Goal: Task Accomplishment & Management: Use online tool/utility

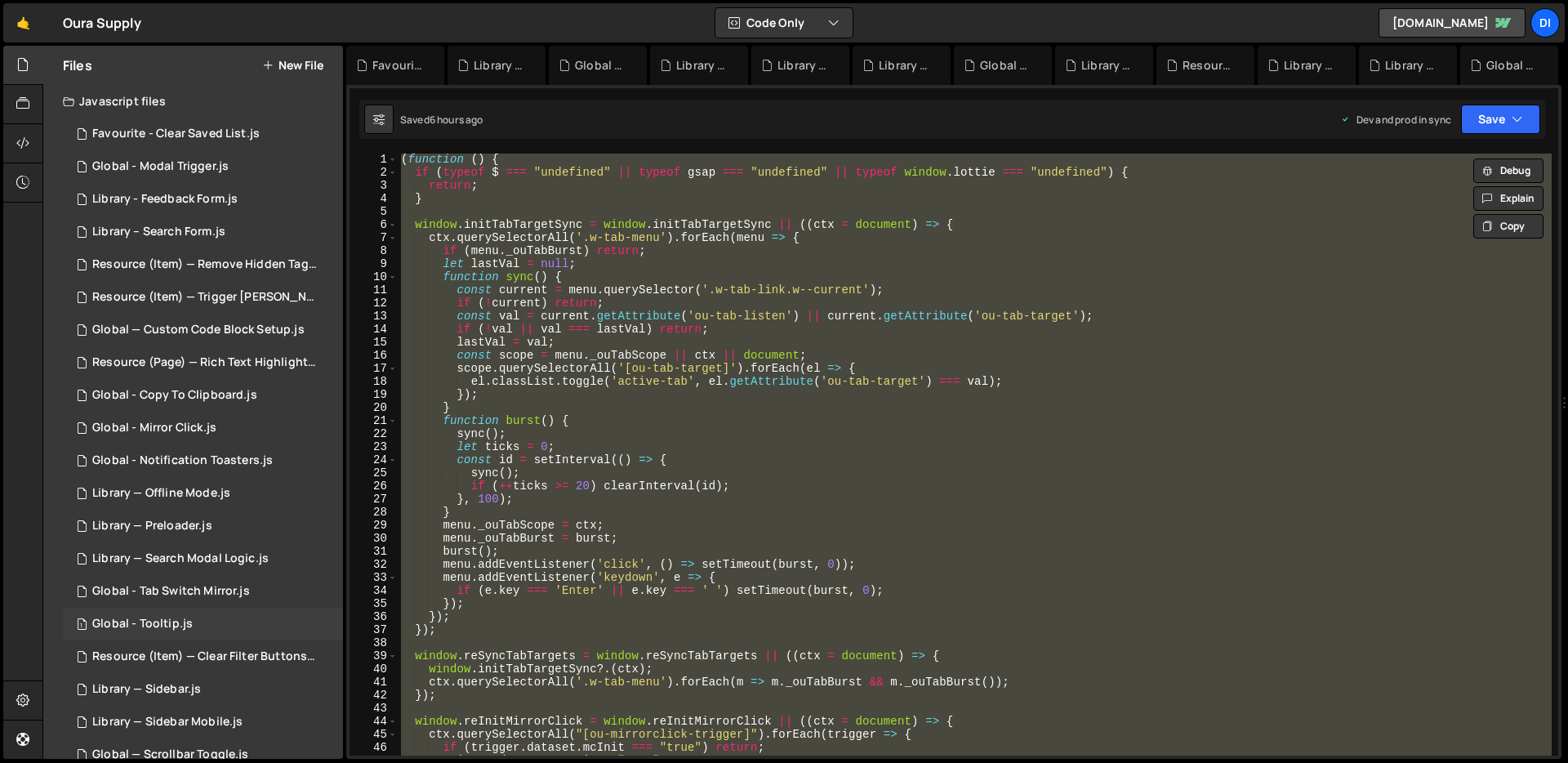
scroll to position [1, 0]
click at [213, 498] on div "Library — Offline Mode.js" at bounding box center [161, 493] width 138 height 15
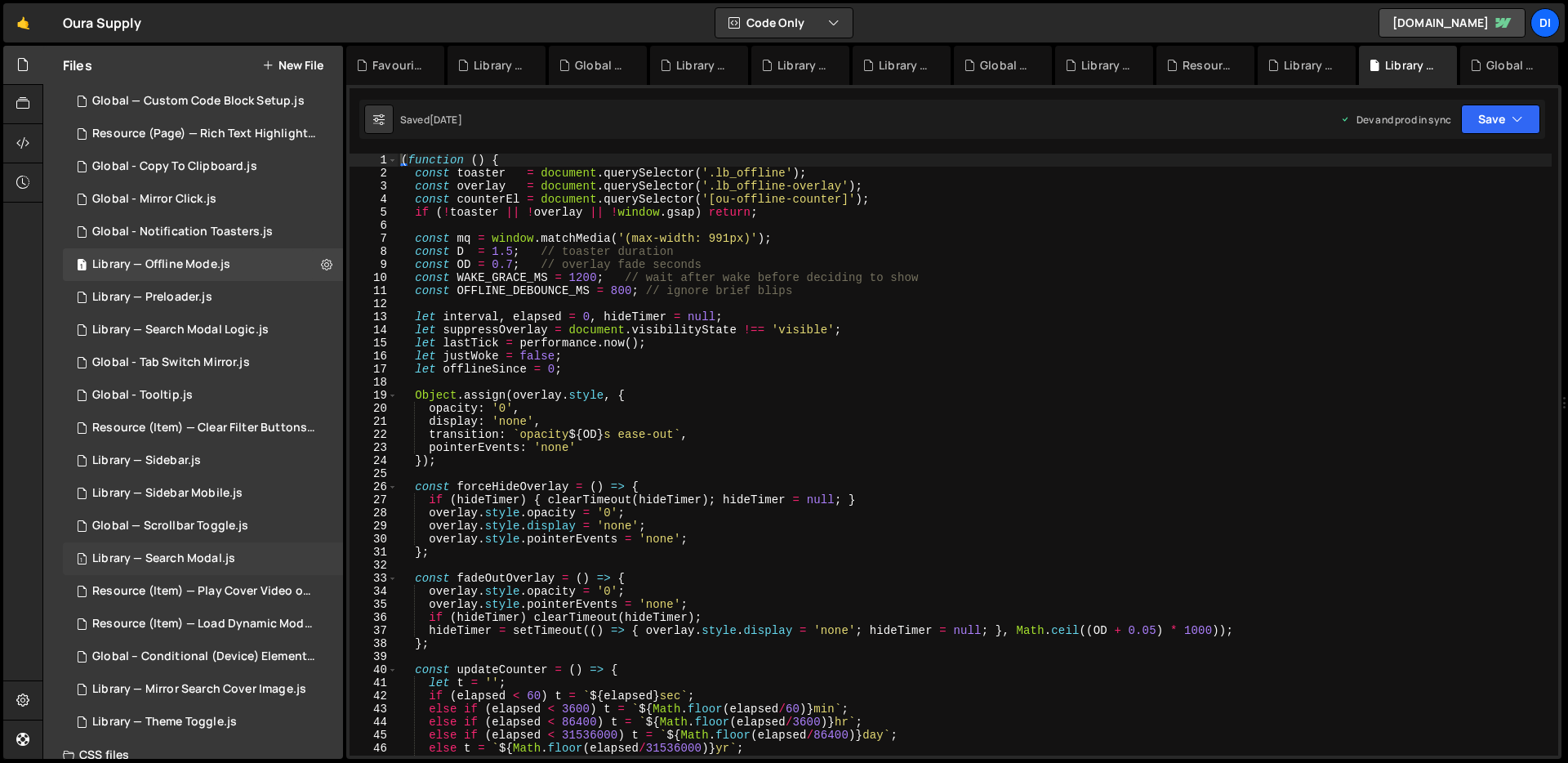
scroll to position [323, 0]
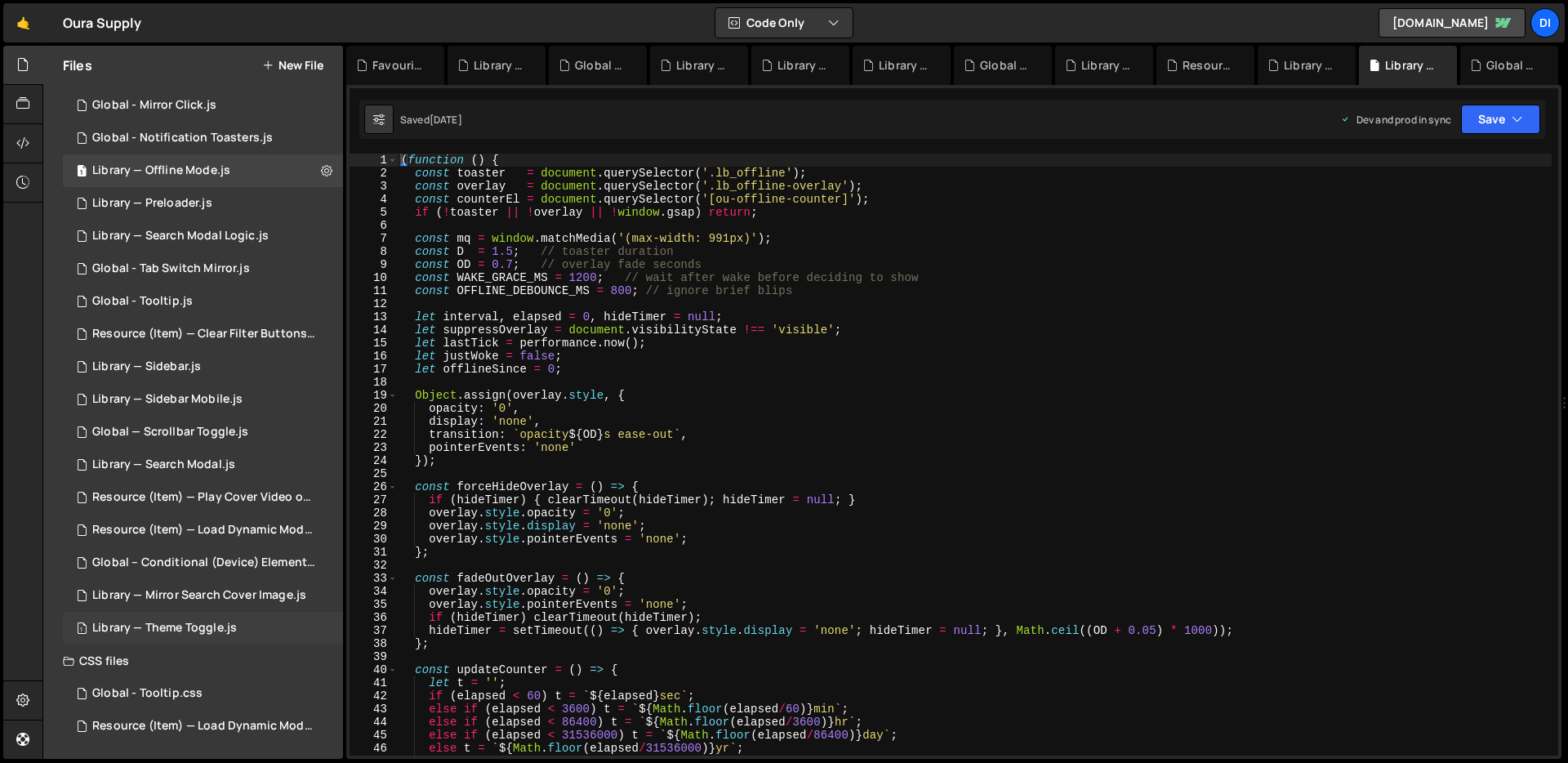
click at [197, 615] on div "1 Library — Theme Toggle.js 0" at bounding box center [202, 628] width 280 height 32
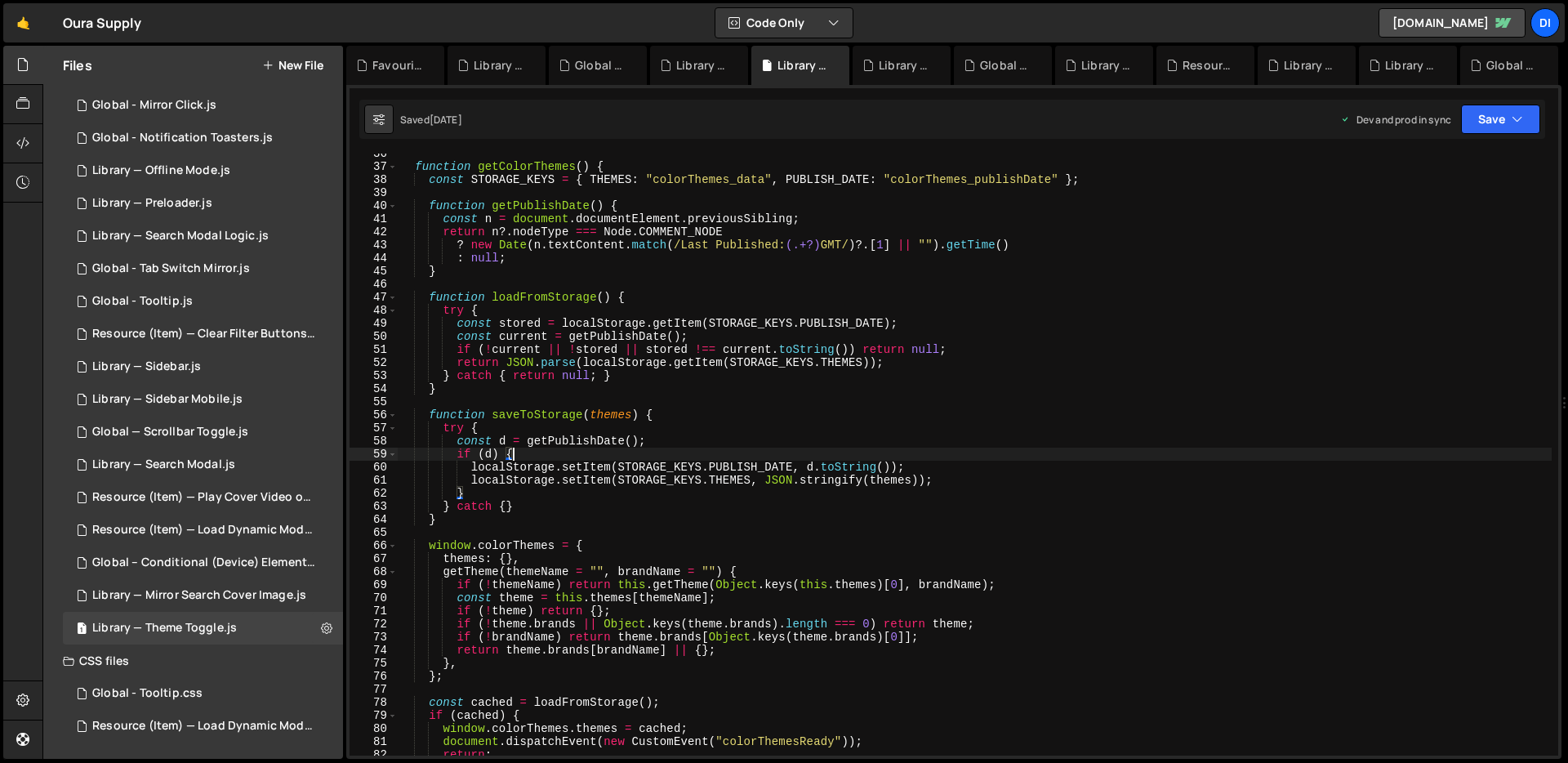
click at [612, 451] on div "function getColorThemes ( ) { const STORAGE_KEYS = { THEMES : "colorThemes_data…" at bounding box center [975, 461] width 1154 height 629
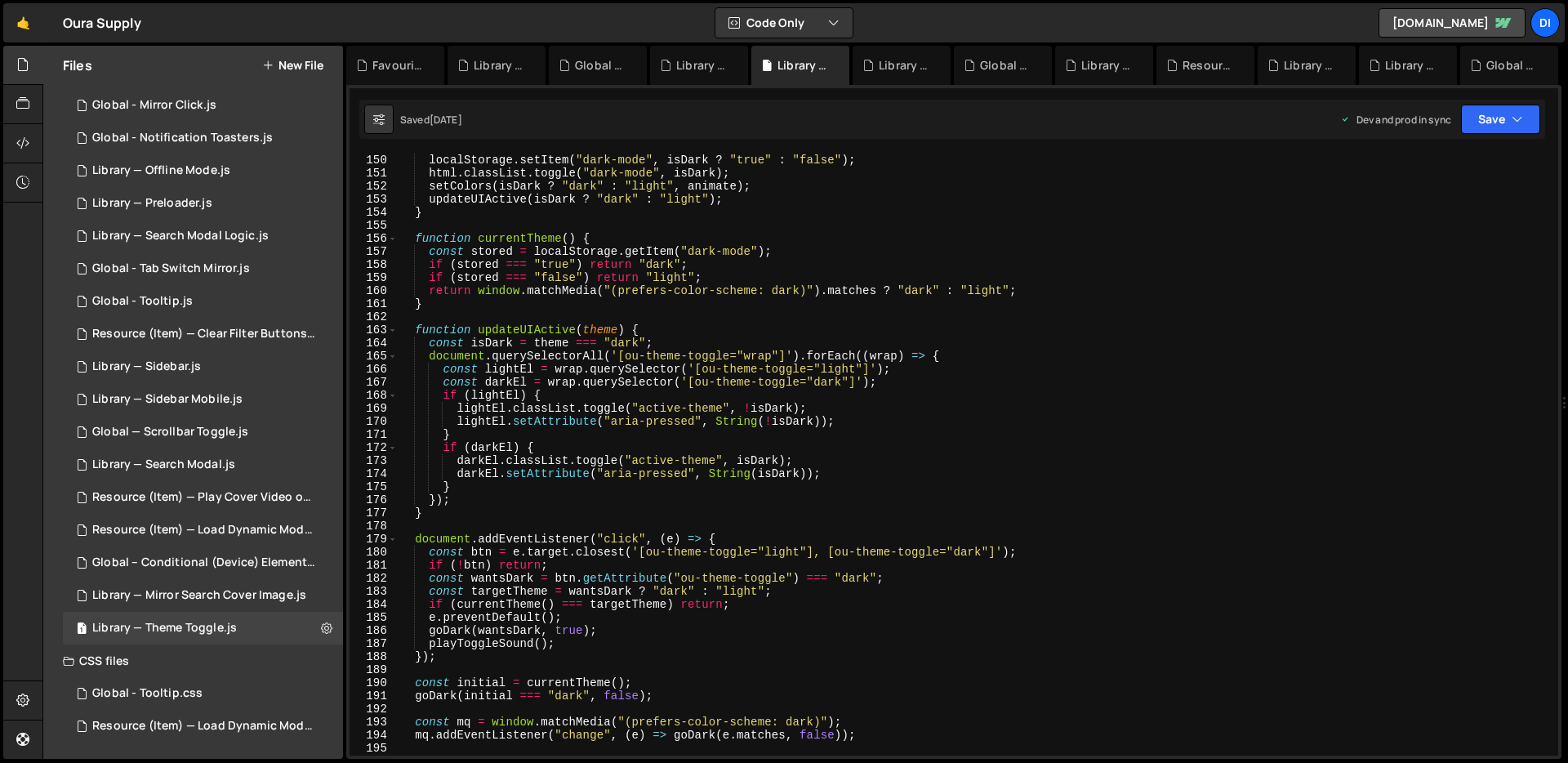
scroll to position [1961, 0]
click at [612, 450] on div "function goDark ( isDark , animate ) { localStorage . setItem ( "dark-mode" , i…" at bounding box center [975, 455] width 1154 height 629
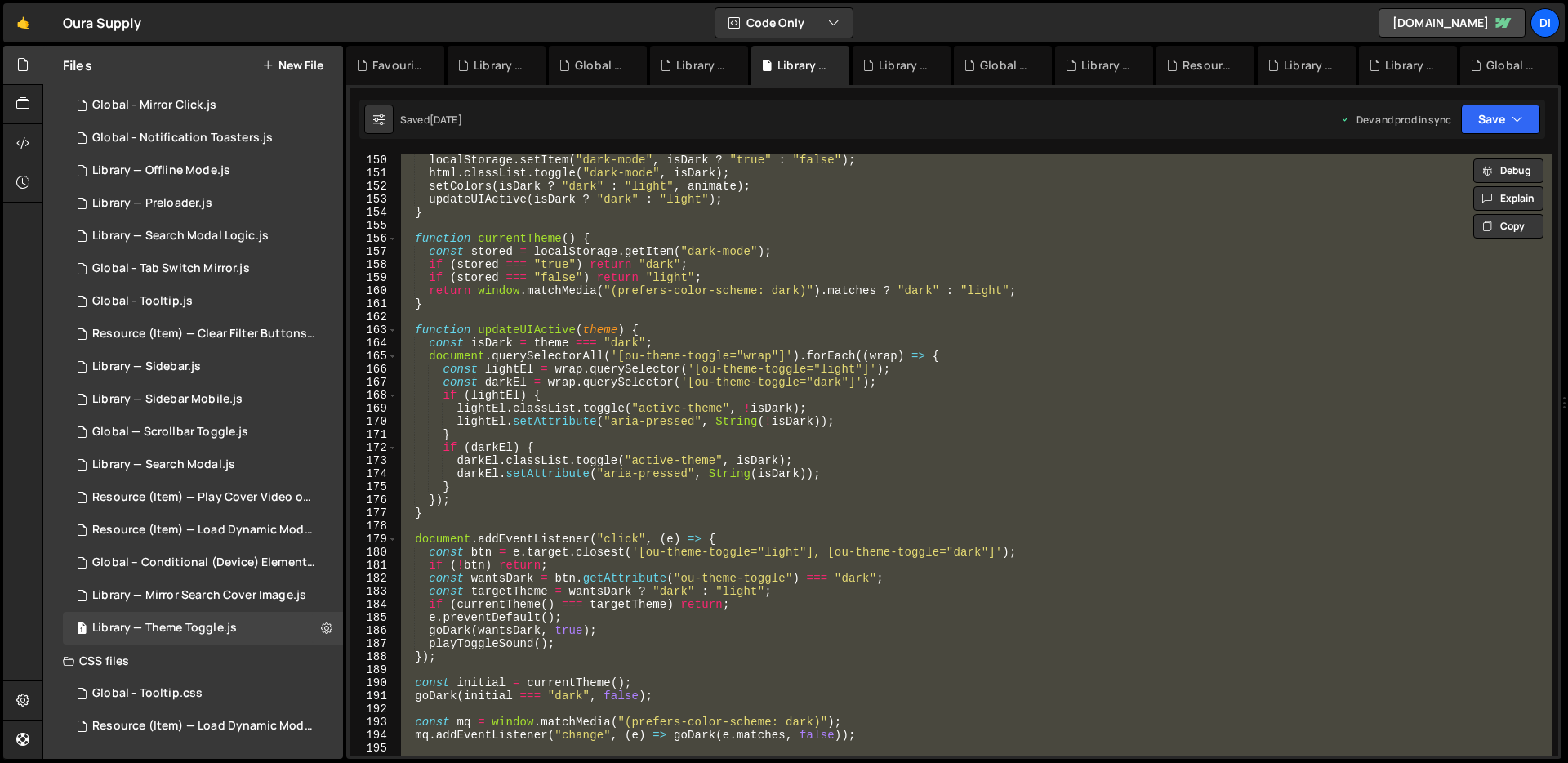
click at [771, 371] on div "function goDark ( isDark , animate ) { localStorage . setItem ( "dark-mode" , i…" at bounding box center [975, 455] width 1154 height 602
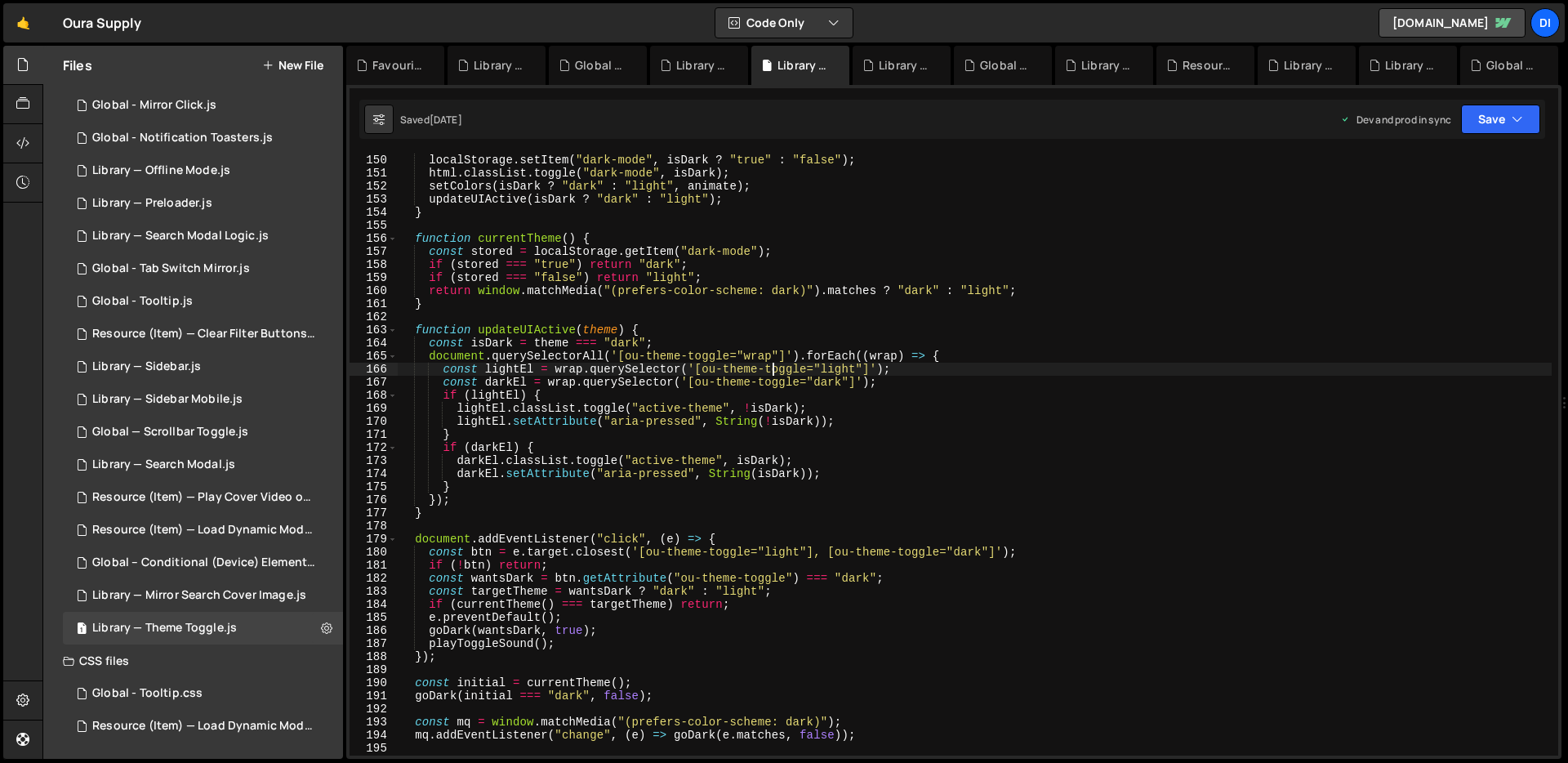
scroll to position [2346, 0]
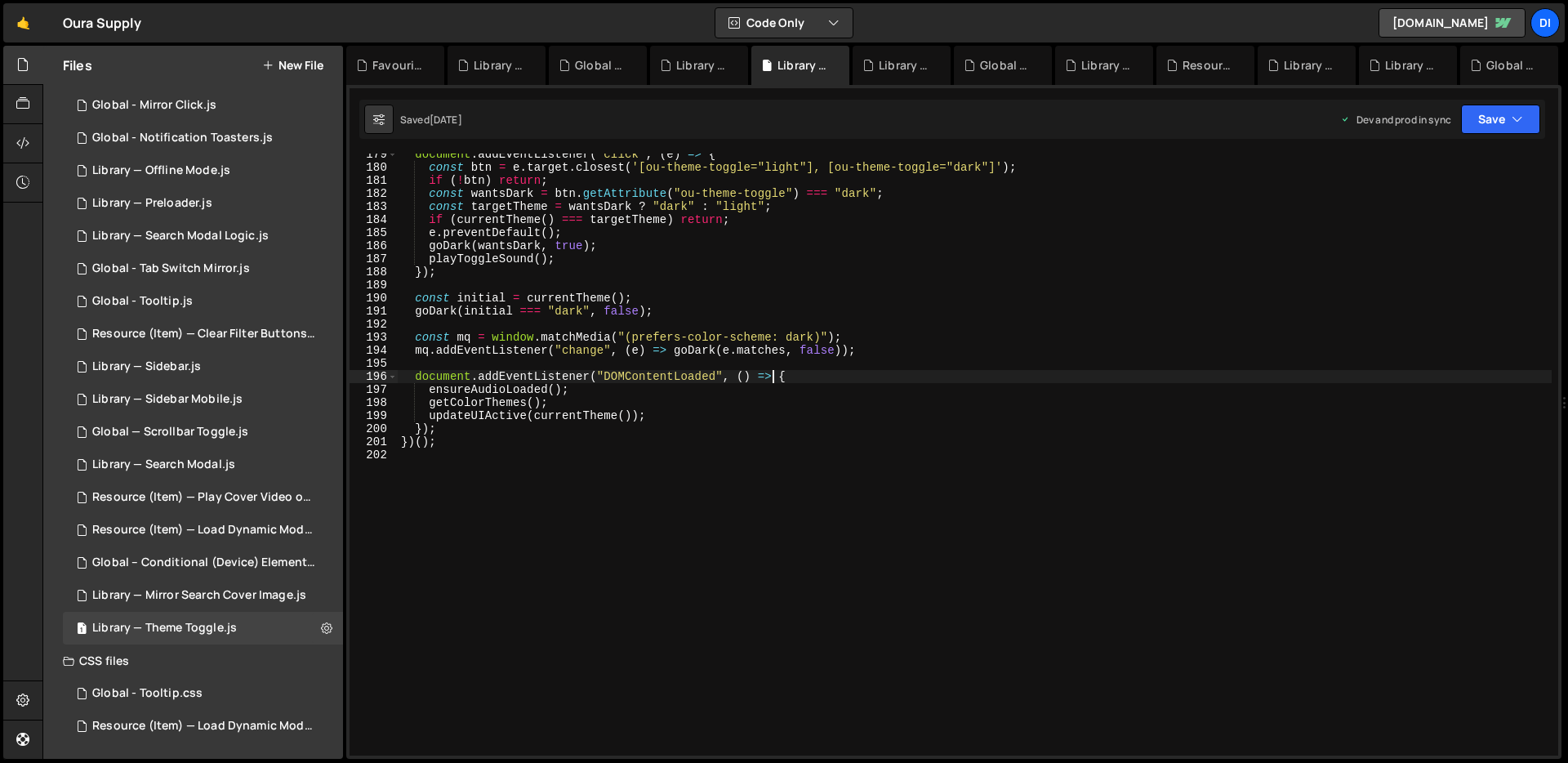
click at [771, 374] on div "document . addEventListener ( "click" , ( e ) => { const btn = e . target . clo…" at bounding box center [975, 462] width 1154 height 629
type textarea "})();"
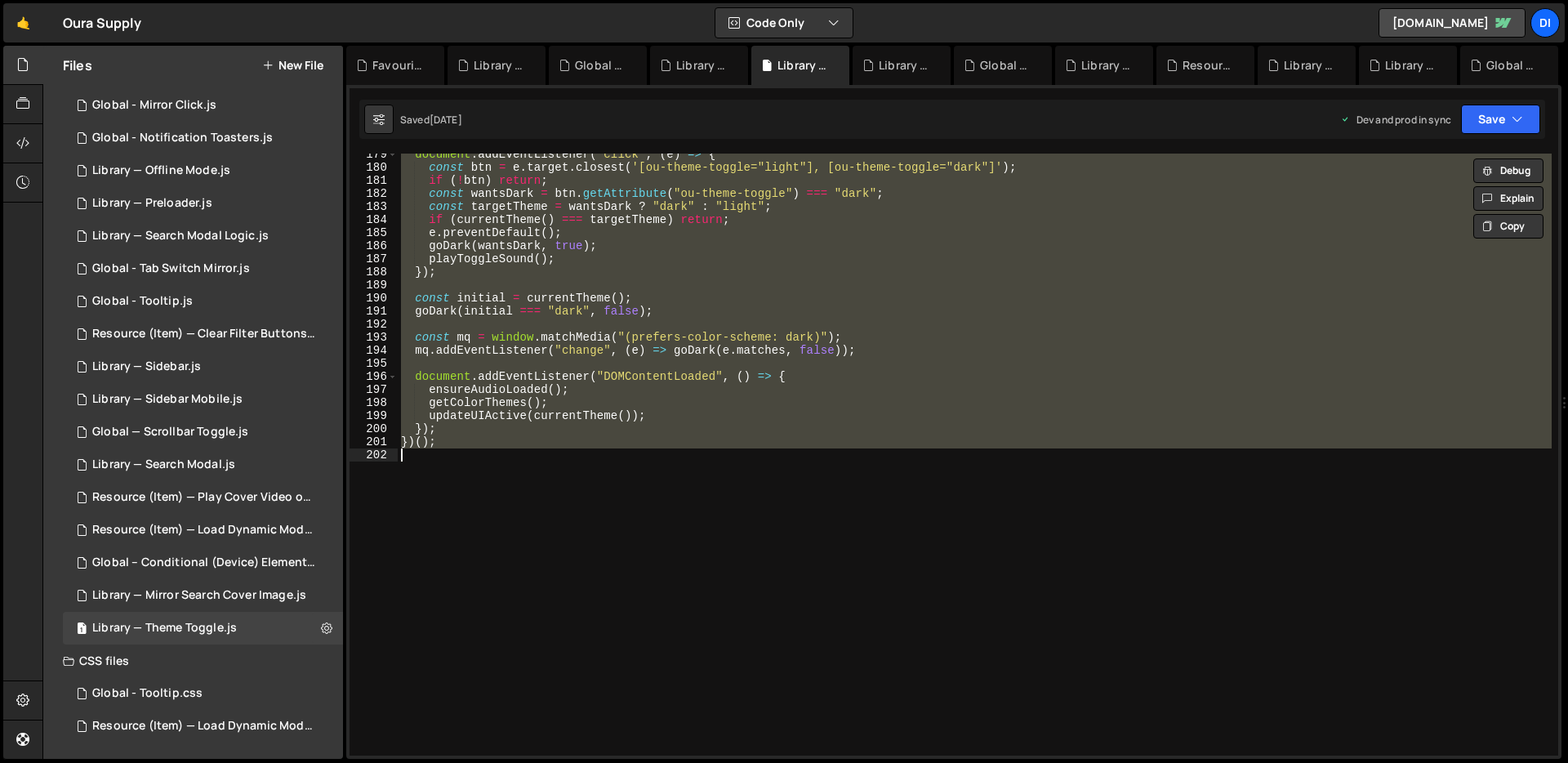
paste textarea
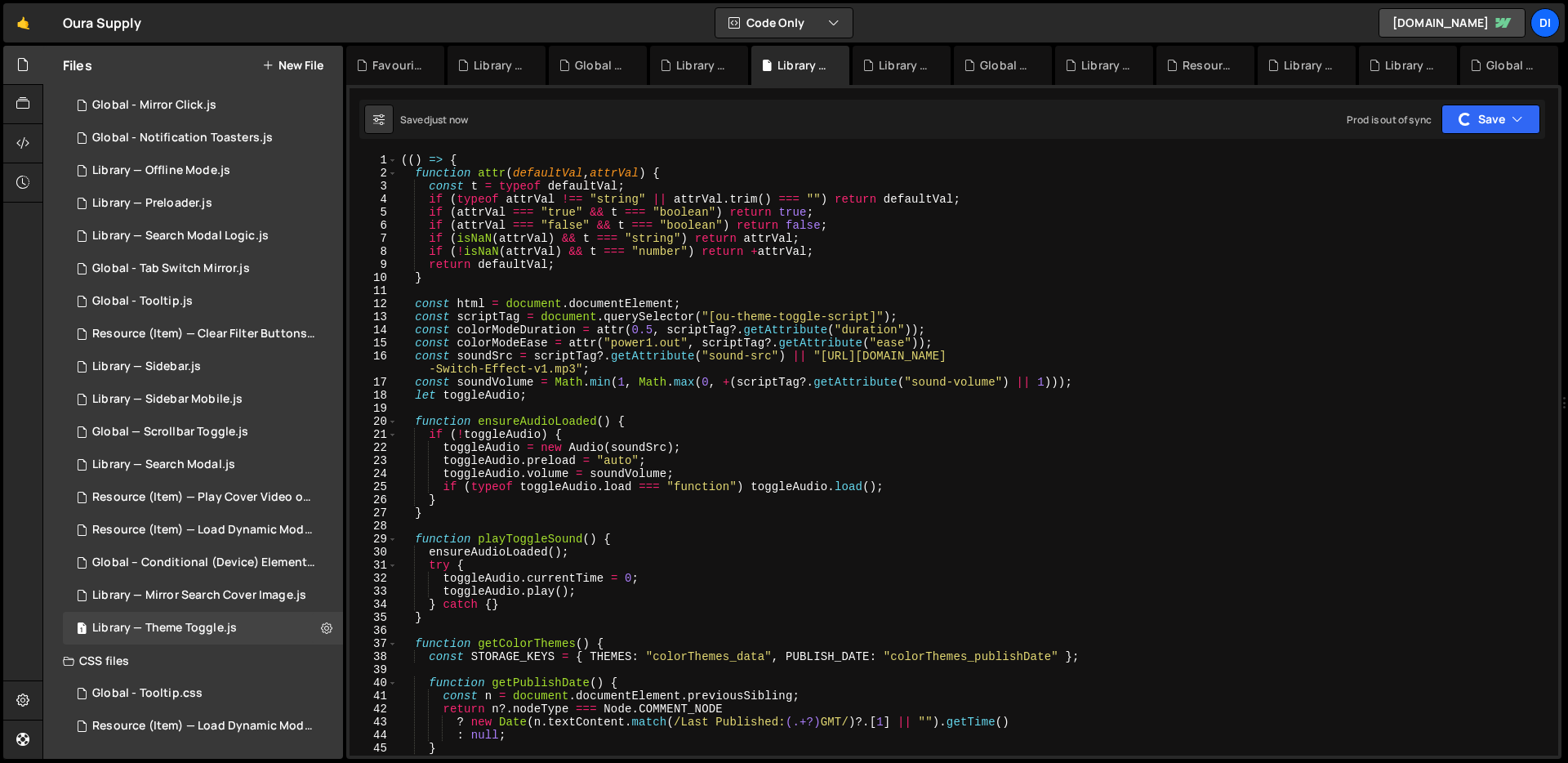
scroll to position [0, 0]
